Goal: Information Seeking & Learning: Learn about a topic

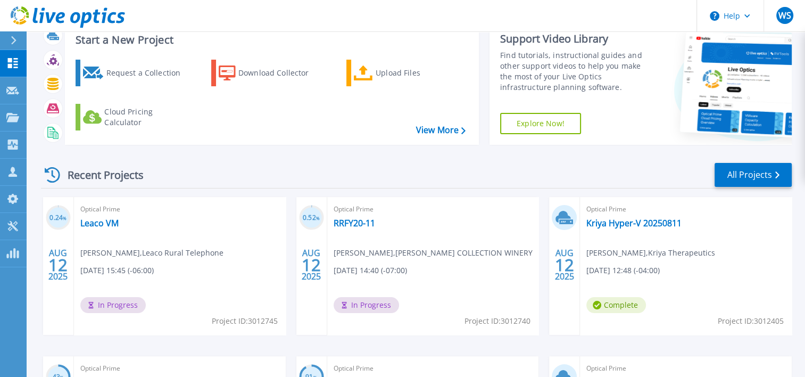
scroll to position [53, 0]
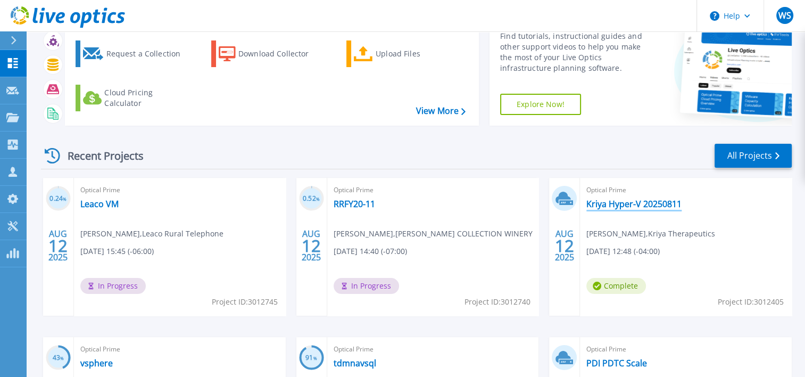
click at [630, 203] on link "Kriya Hyper-V 20250811" at bounding box center [633, 203] width 95 height 11
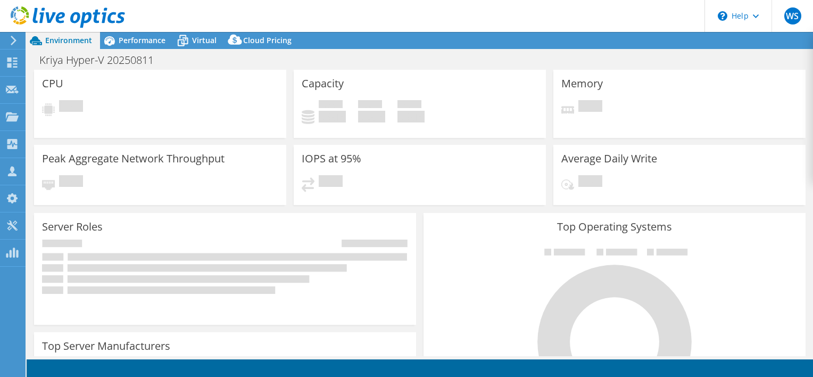
select select "USD"
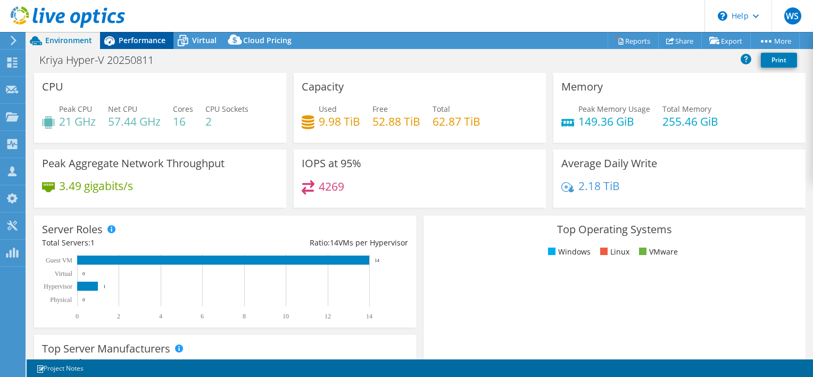
click at [136, 39] on span "Performance" at bounding box center [142, 40] width 47 height 10
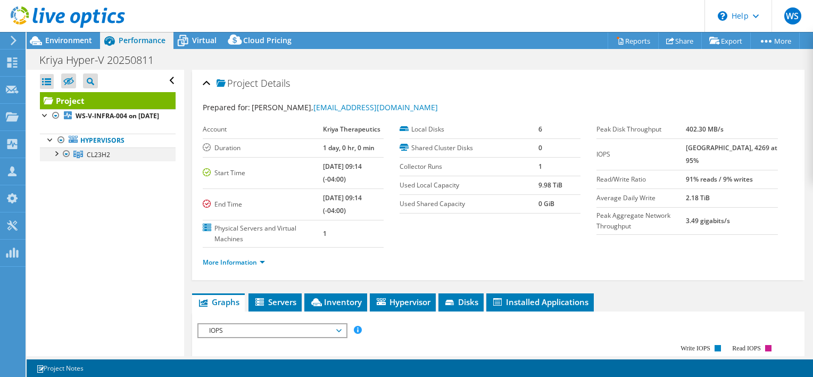
click at [57, 158] on div at bounding box center [56, 152] width 11 height 11
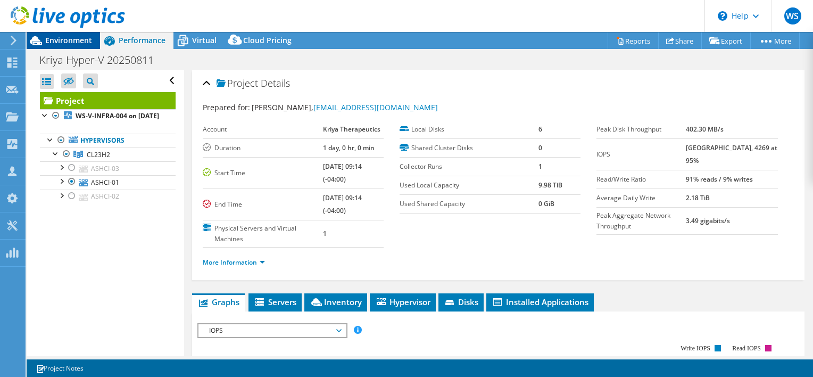
click at [69, 38] on span "Environment" at bounding box center [68, 40] width 47 height 10
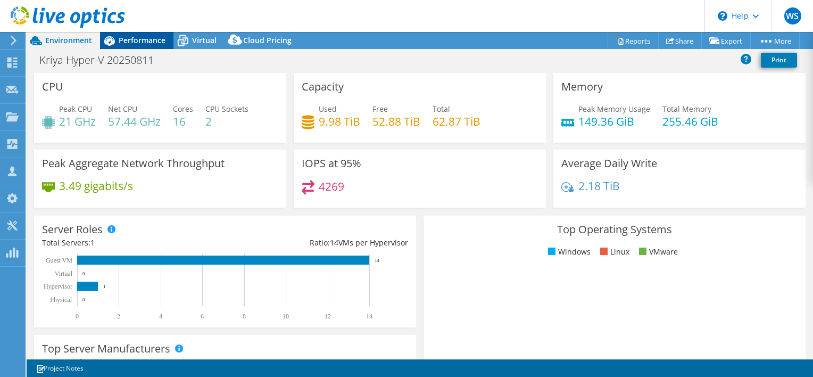
click at [130, 40] on span "Performance" at bounding box center [142, 40] width 47 height 10
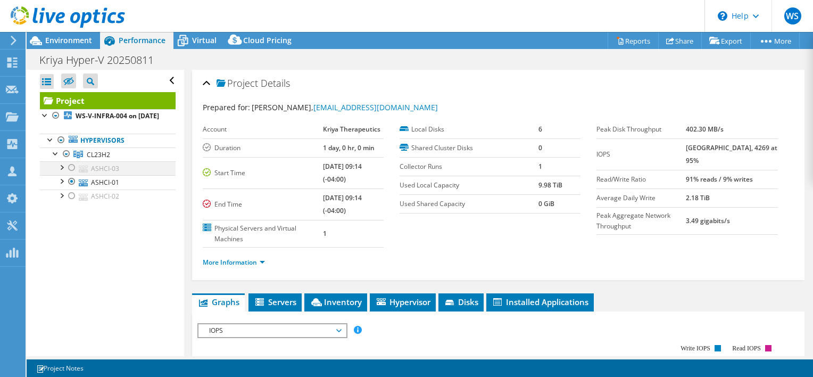
click at [70, 174] on div at bounding box center [72, 167] width 11 height 13
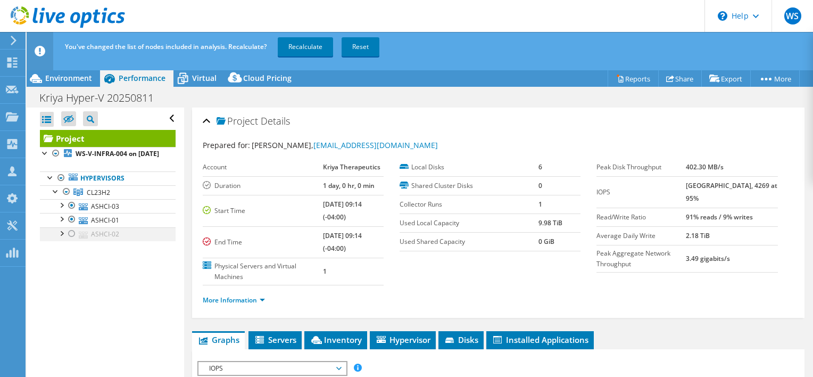
click at [70, 240] on div at bounding box center [72, 233] width 11 height 13
click at [304, 49] on link "Recalculate" at bounding box center [305, 46] width 55 height 19
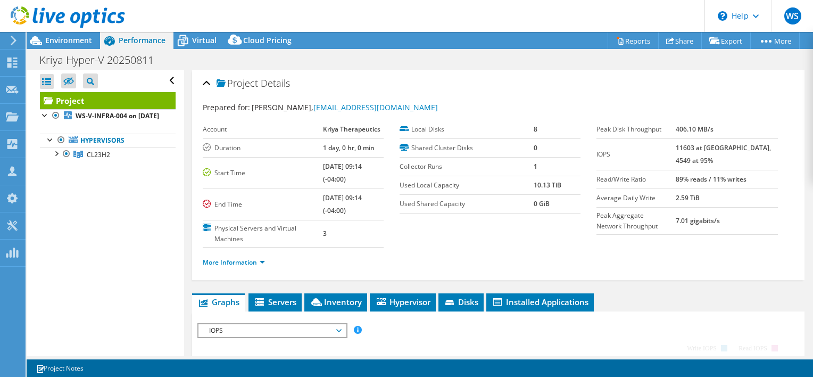
click at [70, 35] on div at bounding box center [62, 18] width 125 height 36
click at [63, 40] on span "Environment" at bounding box center [68, 40] width 47 height 10
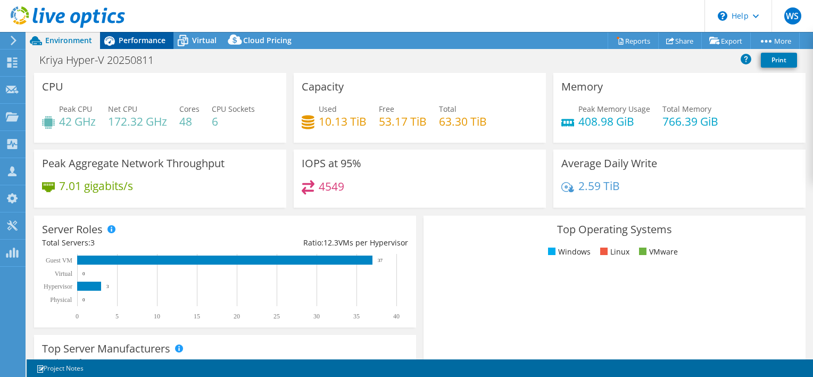
click at [145, 40] on span "Performance" at bounding box center [142, 40] width 47 height 10
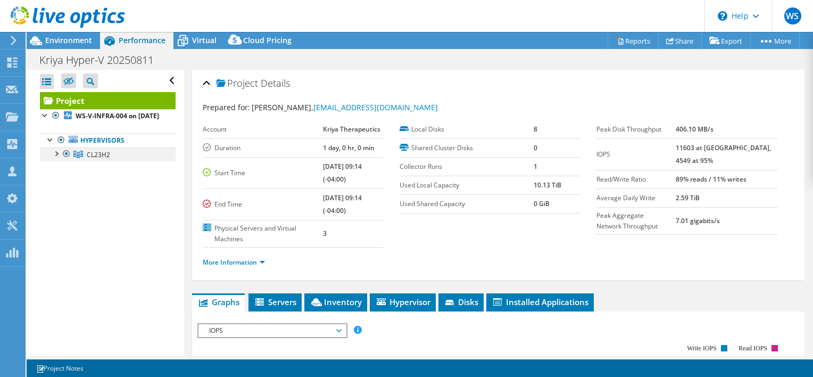
click at [57, 158] on div at bounding box center [56, 152] width 11 height 11
click at [71, 172] on div at bounding box center [72, 167] width 11 height 13
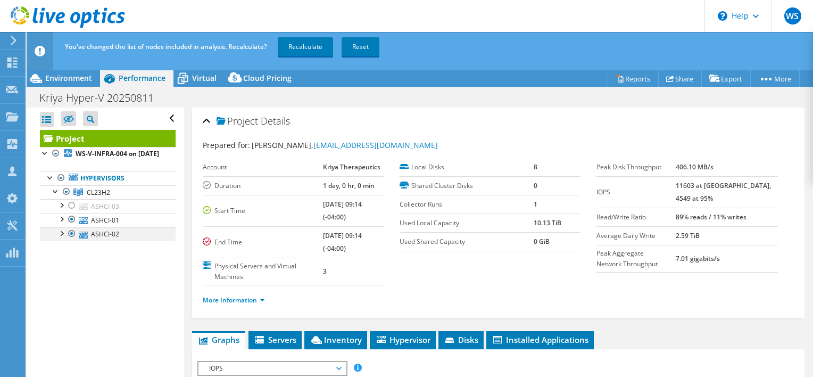
click at [71, 240] on div at bounding box center [72, 233] width 11 height 13
click at [300, 46] on link "Recalculate" at bounding box center [305, 46] width 55 height 19
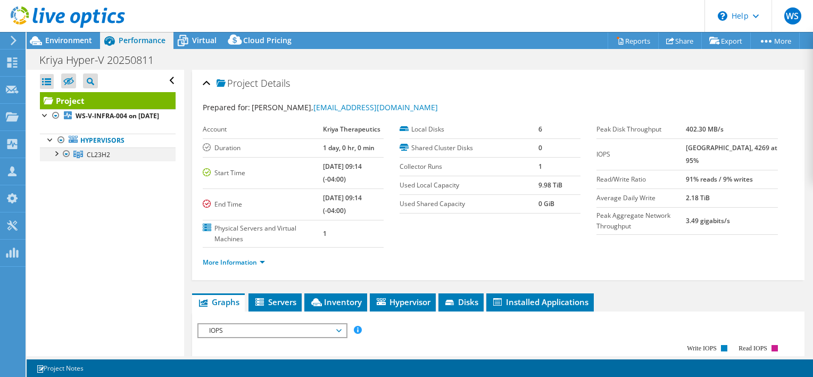
click at [54, 158] on div at bounding box center [56, 152] width 11 height 11
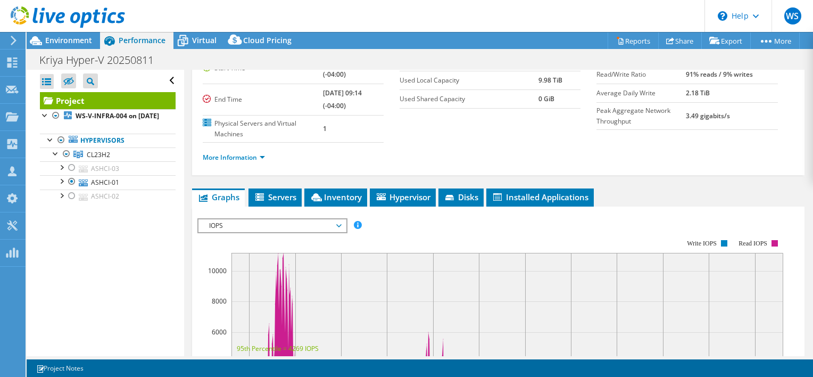
scroll to position [106, 0]
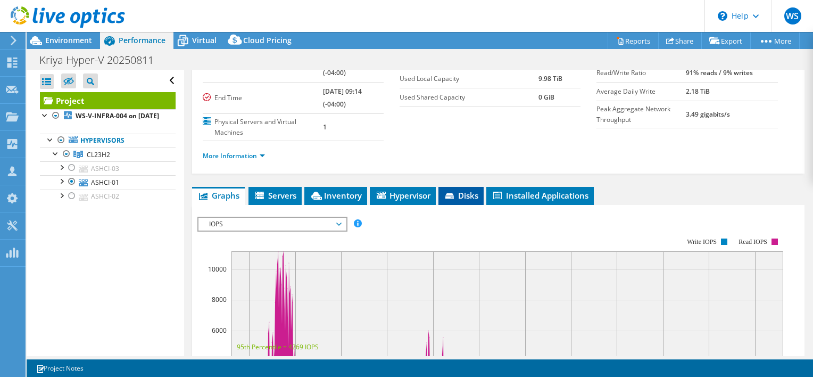
click at [466, 193] on span "Disks" at bounding box center [461, 195] width 35 height 11
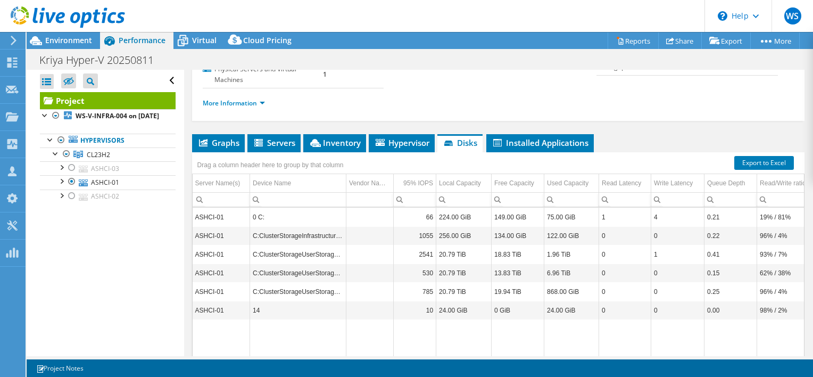
scroll to position [160, 0]
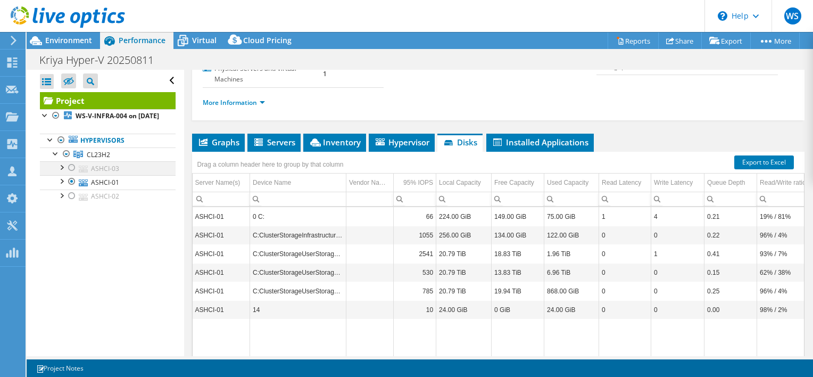
click at [76, 173] on div at bounding box center [72, 167] width 11 height 13
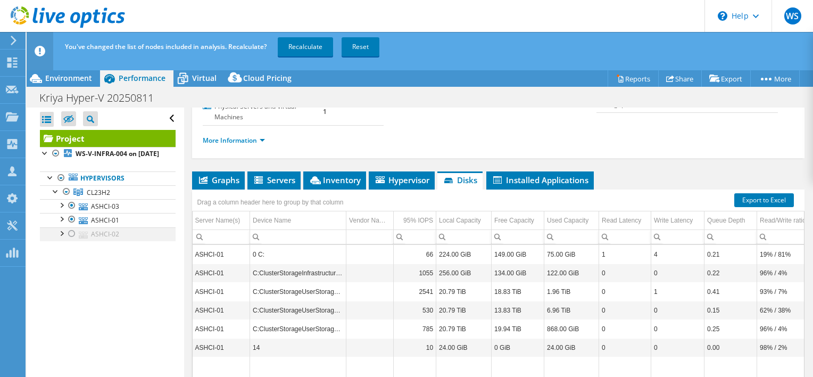
click at [71, 240] on div at bounding box center [72, 233] width 11 height 13
click at [302, 48] on link "Recalculate" at bounding box center [305, 46] width 55 height 19
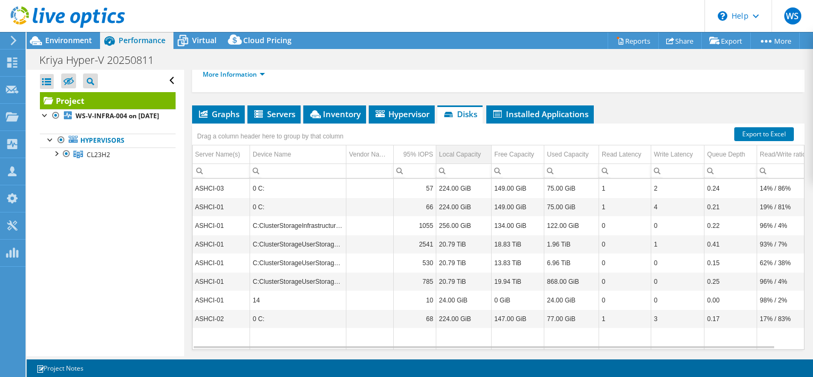
scroll to position [213, 0]
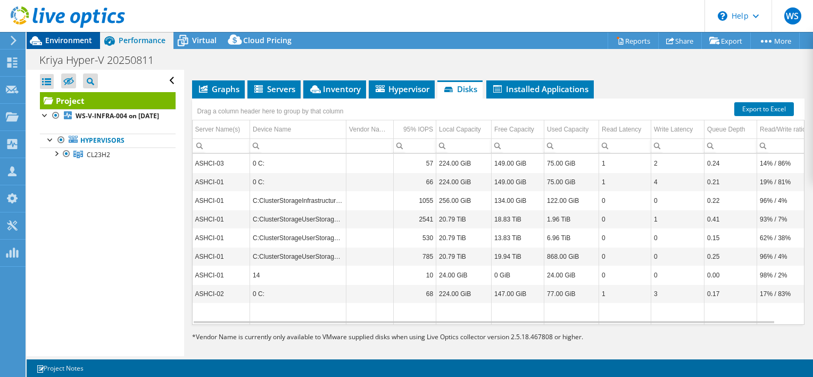
click at [64, 38] on span "Environment" at bounding box center [68, 40] width 47 height 10
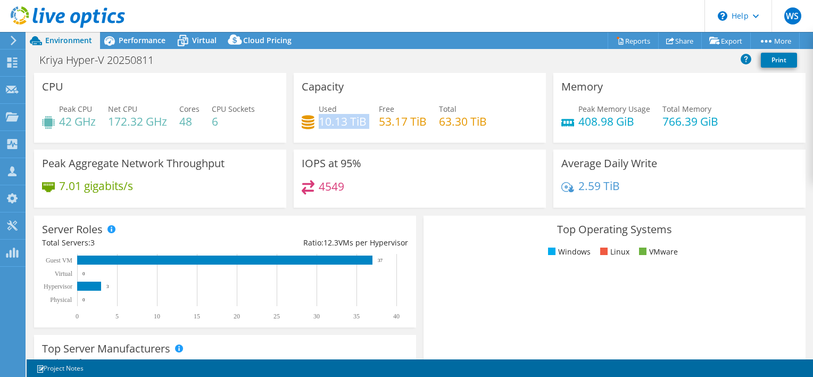
drag, startPoint x: 317, startPoint y: 121, endPoint x: 364, endPoint y: 123, distance: 46.9
click at [364, 123] on div "Used 10.13 TiB Free 53.17 TiB Total 63.30 TiB" at bounding box center [420, 120] width 236 height 35
click at [130, 40] on span "Performance" at bounding box center [142, 40] width 47 height 10
